Goal: Information Seeking & Learning: Learn about a topic

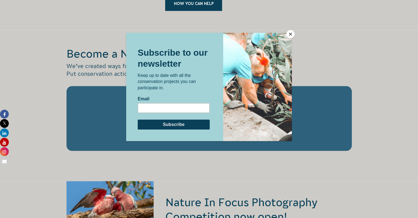
scroll to position [904, 0]
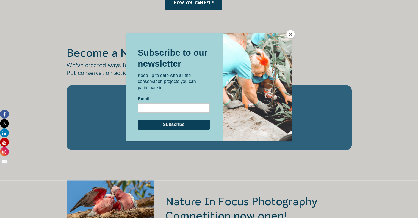
click at [289, 35] on button "Close" at bounding box center [291, 34] width 8 height 8
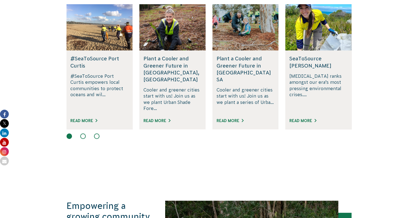
scroll to position [371, 0]
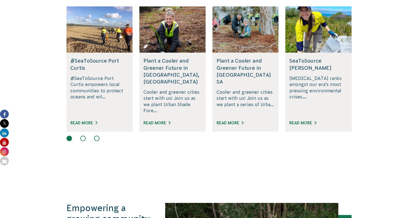
click at [81, 135] on button at bounding box center [83, 138] width 6 height 6
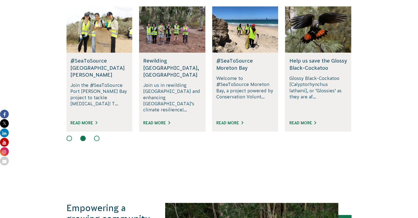
drag, startPoint x: 96, startPoint y: 131, endPoint x: 154, endPoint y: 138, distance: 58.5
click at [154, 138] on section "Our Projects All Projects #SeaToSource Port [PERSON_NAME] Bay Join the #SeaToSo…" at bounding box center [209, 64] width 418 height 212
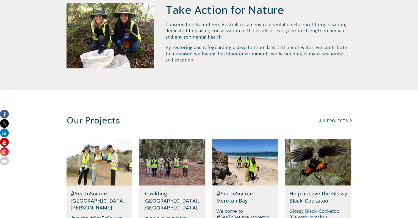
scroll to position [238, 0]
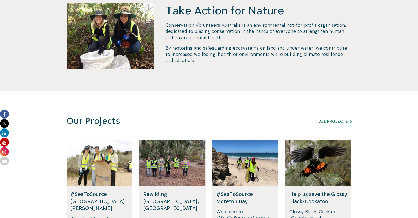
drag, startPoint x: 47, startPoint y: 61, endPoint x: 15, endPoint y: 37, distance: 39.6
click at [15, 37] on section "Take Action for Nature Conservation Volunteers Australia is an environmental no…" at bounding box center [209, 24] width 418 height 134
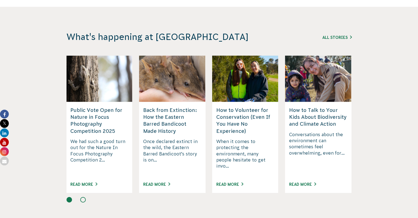
scroll to position [1393, 0]
click at [83, 196] on button at bounding box center [83, 199] width 6 height 6
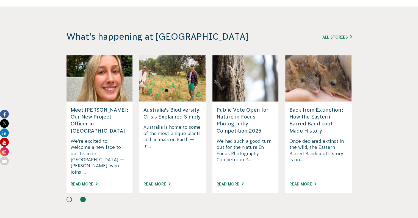
click at [26, 18] on section "What's happening at [GEOGRAPHIC_DATA] All Stories How to Volunteer for Conserva…" at bounding box center [209, 119] width 418 height 224
click at [69, 196] on button at bounding box center [70, 199] width 6 height 6
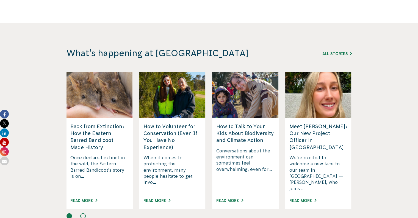
scroll to position [1376, 0]
click at [84, 213] on button at bounding box center [83, 216] width 6 height 6
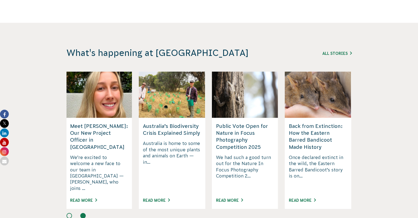
click at [68, 213] on button at bounding box center [70, 216] width 6 height 6
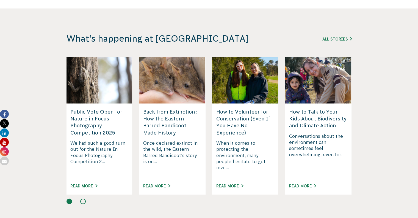
scroll to position [1392, 0]
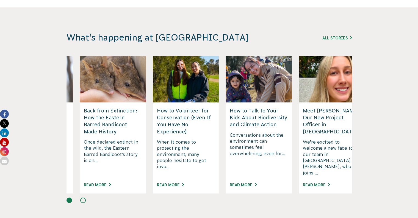
drag, startPoint x: 163, startPoint y: 148, endPoint x: 89, endPoint y: 149, distance: 74.3
click at [89, 149] on p "Once declared extinct in the wild, the Eastern Barred Bandicoot’s story is on..." at bounding box center [113, 157] width 58 height 37
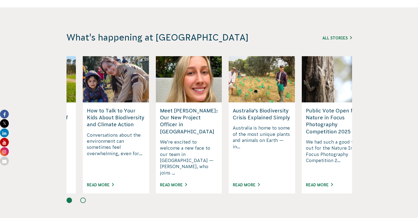
drag, startPoint x: 269, startPoint y: 143, endPoint x: 132, endPoint y: 112, distance: 140.7
click at [132, 112] on div "How to Talk to Your Kids About Biodiversity and Climate Action Conversations ab…" at bounding box center [116, 147] width 66 height 91
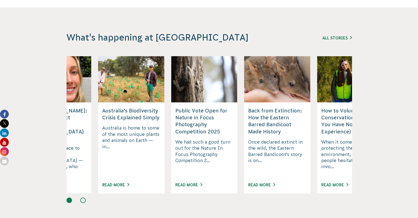
drag, startPoint x: 319, startPoint y: 130, endPoint x: 171, endPoint y: 101, distance: 150.8
click at [171, 102] on div "Public Vote Open for Nature in Focus Photography Competition 2025 We had such a…" at bounding box center [204, 147] width 66 height 91
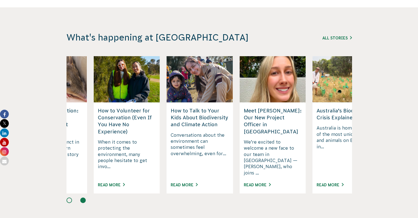
drag, startPoint x: 111, startPoint y: 123, endPoint x: 360, endPoint y: 106, distance: 249.5
click at [360, 106] on div "What's happening at [GEOGRAPHIC_DATA] All Stories How to Volunteer for Conserva…" at bounding box center [209, 118] width 306 height 172
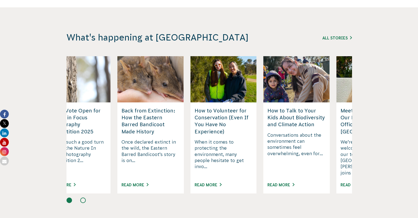
drag, startPoint x: 175, startPoint y: 100, endPoint x: 250, endPoint y: 98, distance: 74.6
click at [250, 98] on div "How to Volunteer for Conservation (Even If You Have No Experience) When it come…" at bounding box center [263, 124] width 1023 height 137
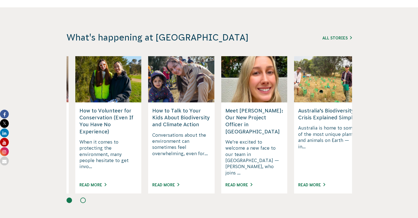
drag, startPoint x: 132, startPoint y: 120, endPoint x: 226, endPoint y: 120, distance: 93.2
click at [226, 120] on div "How to Volunteer for Conservation (Even If You Have No Experience) When it come…" at bounding box center [148, 124] width 1023 height 137
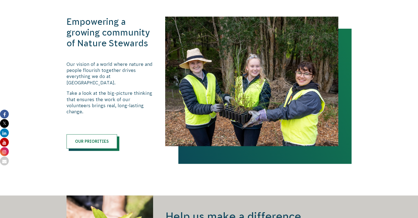
scroll to position [556, 0]
